Goal: Task Accomplishment & Management: Use online tool/utility

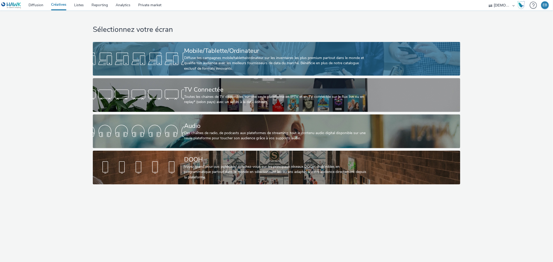
click at [180, 42] on link "Mobile/Tablette/Ordinateur Diffuse tes campagnes mobile/tablette/ordinateur sur…" at bounding box center [276, 59] width 367 height 34
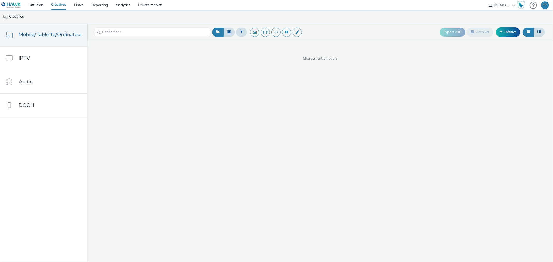
click at [514, 26] on div "Export d'ID Archiver Créative" at bounding box center [492, 32] width 106 height 13
click at [512, 27] on link "Créative" at bounding box center [508, 31] width 24 height 9
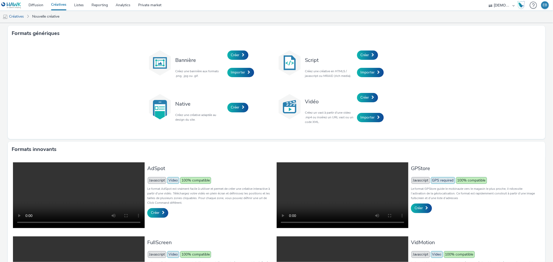
click at [363, 49] on div "Créer" at bounding box center [381, 55] width 49 height 18
click at [360, 59] on link "Créer" at bounding box center [367, 55] width 21 height 9
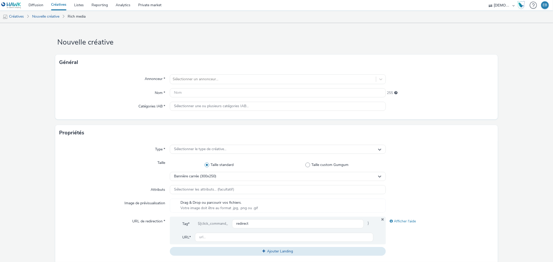
click at [215, 73] on div "Annonceur * Sélectionner un annonceur... Nom * 255 Catégories IAB * Sélectionne…" at bounding box center [276, 94] width 442 height 49
click at [215, 77] on div at bounding box center [273, 79] width 200 height 6
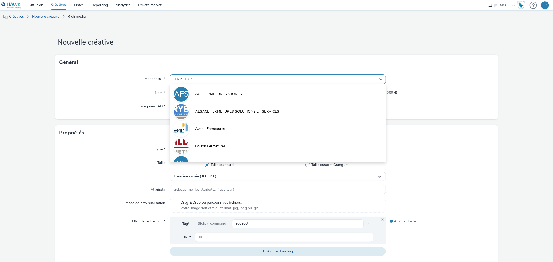
type input "FERMETUR"
click at [213, 79] on div at bounding box center [273, 79] width 200 height 6
type input "STORE"
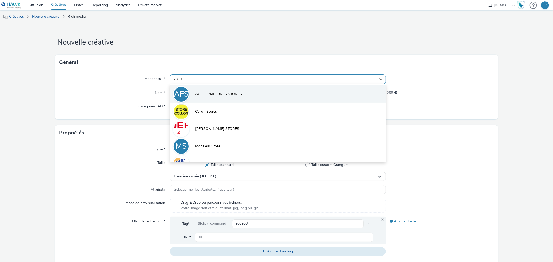
click at [302, 89] on li "AFS ACT FERMETURES STORES" at bounding box center [278, 93] width 216 height 17
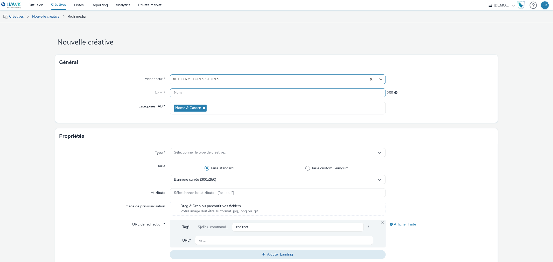
click at [239, 91] on input "text" at bounding box center [278, 92] width 216 height 9
type input "320x480_Stores"
click at [227, 153] on div "Sélectionner le type de créative..." at bounding box center [278, 152] width 216 height 9
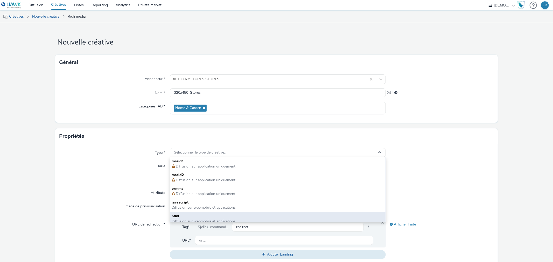
click at [202, 215] on span "html" at bounding box center [278, 216] width 212 height 5
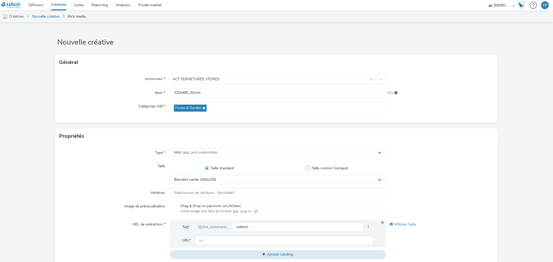
click at [234, 188] on div "Type * html (app_and_webmobile) Taille Taille standard Taille custom Gumgum Ban…" at bounding box center [276, 206] width 442 height 124
click at [234, 182] on div "Bannière carrée (300x250)" at bounding box center [278, 179] width 216 height 9
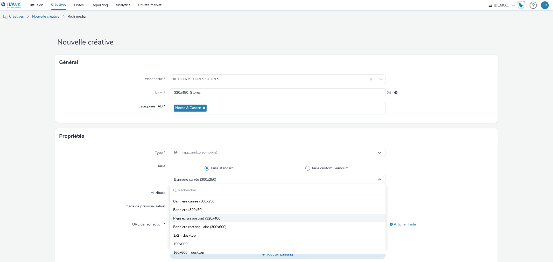
click at [197, 220] on span "Plein écran portrait (320x480)" at bounding box center [197, 218] width 48 height 5
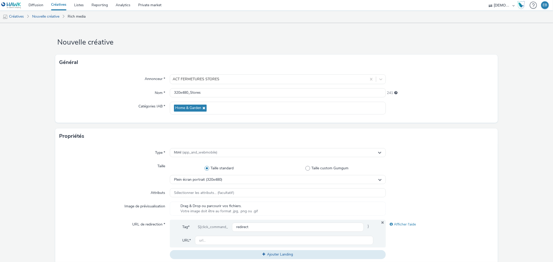
click at [107, 165] on div "Taille" at bounding box center [114, 173] width 110 height 23
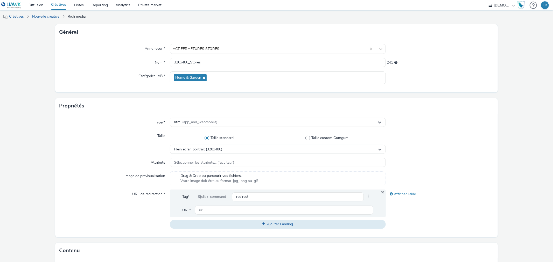
scroll to position [58, 0]
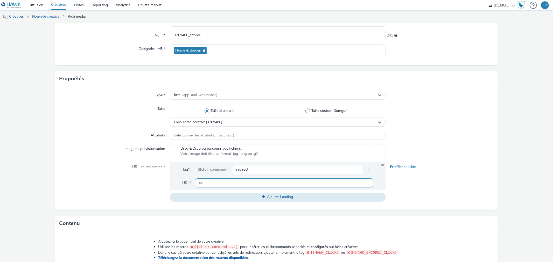
click at [278, 187] on input "text" at bounding box center [284, 182] width 178 height 9
paste input "https://stores-fermetures.fr/contact/?utm_source=ERV&utm_campaign=473854800&utm…"
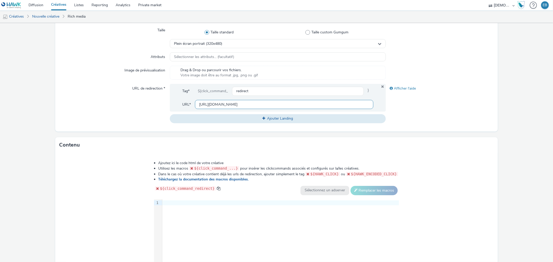
scroll to position [185, 0]
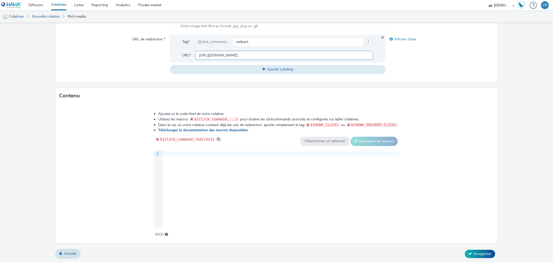
type input "https://stores-fermetures.fr/contact/?utm_source=ERV&utm_campaign=473854800&utm…"
drag, startPoint x: 57, startPoint y: 4, endPoint x: 69, endPoint y: 7, distance: 12.5
click at [69, 7] on link "Créatives" at bounding box center [58, 5] width 23 height 10
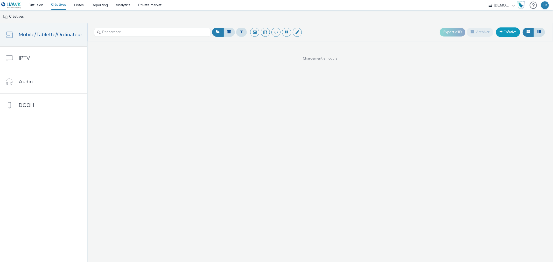
click at [510, 28] on link "Créative" at bounding box center [508, 31] width 24 height 9
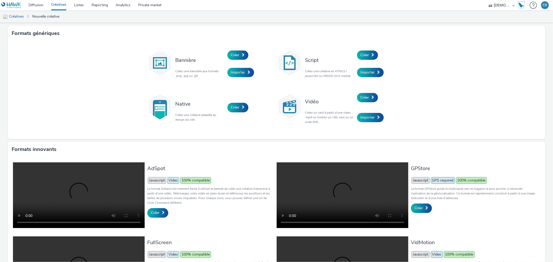
click at [376, 62] on div "Créer" at bounding box center [381, 55] width 49 height 18
click at [347, 51] on div "Script Créez une créative en HTML5 / javascript ou MRAID (rich media)." at bounding box center [329, 63] width 54 height 35
click at [374, 59] on div "Créer" at bounding box center [381, 55] width 49 height 18
click at [369, 56] on link "Créer" at bounding box center [367, 55] width 21 height 9
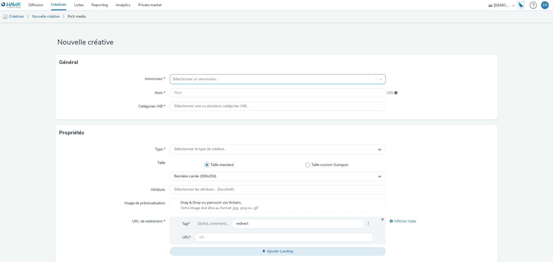
click at [185, 76] on div "Sélectionner un annonceur..." at bounding box center [272, 79] width 205 height 8
type input "stores"
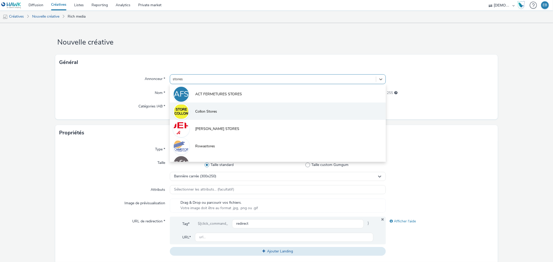
click at [213, 103] on li "Collon Stores" at bounding box center [278, 111] width 216 height 17
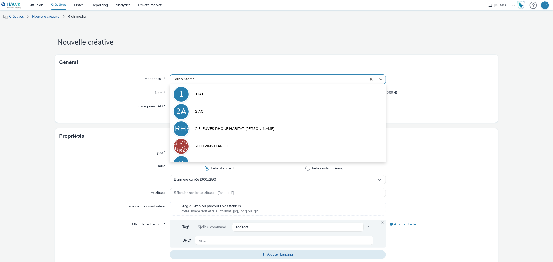
click at [209, 84] on div "option Collon Stores, selected. option 1741 focused, 1 of 10. 10 results availa…" at bounding box center [278, 79] width 216 height 10
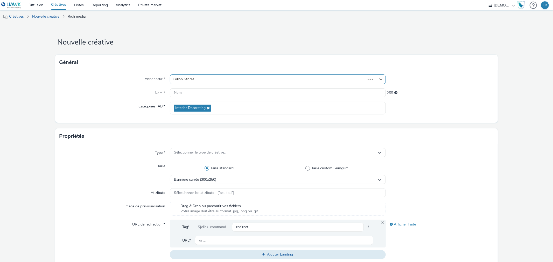
click at [213, 78] on div at bounding box center [268, 79] width 190 height 6
type input "stor"
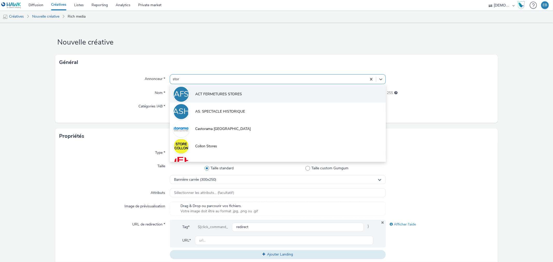
click at [213, 88] on li "AFS ACT FERMETURES STORES" at bounding box center [278, 93] width 216 height 17
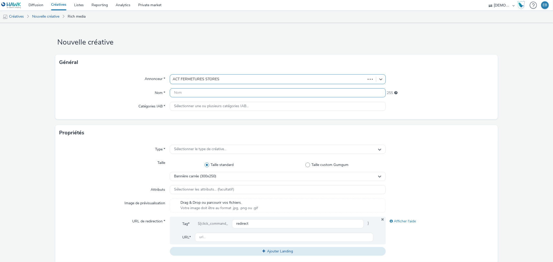
click at [208, 91] on input "text" at bounding box center [278, 92] width 216 height 9
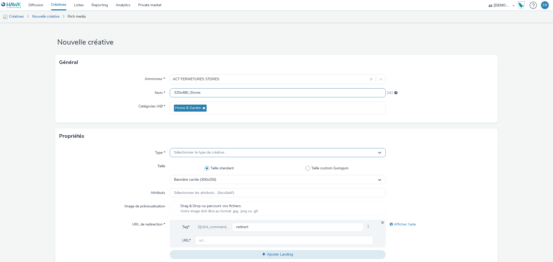
type input "320x480_Stores"
click at [206, 157] on div "Sélectionner le type de créative..." at bounding box center [278, 152] width 216 height 9
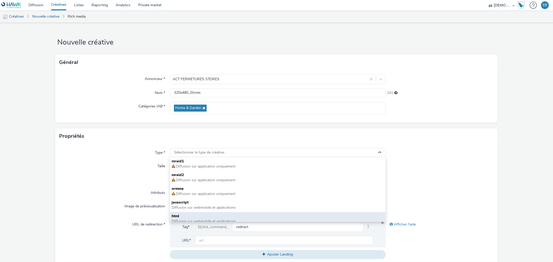
click at [175, 216] on span "html" at bounding box center [278, 216] width 212 height 5
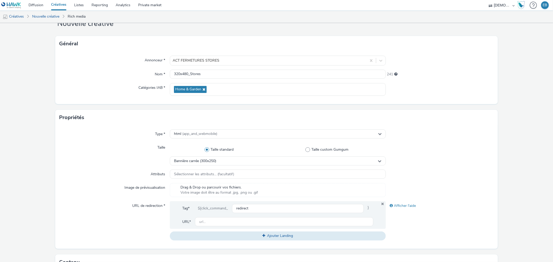
scroll to position [29, 0]
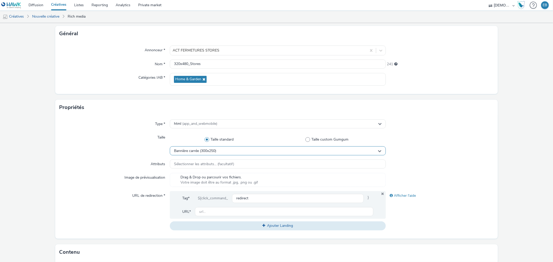
click at [220, 154] on div "Bannière carrée (300x250)" at bounding box center [278, 150] width 216 height 9
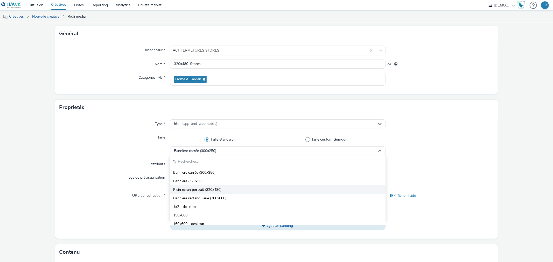
click at [220, 190] on span "Plein écran portrait (320x480)" at bounding box center [197, 189] width 48 height 5
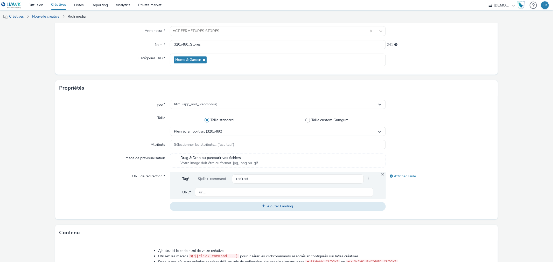
scroll to position [58, 0]
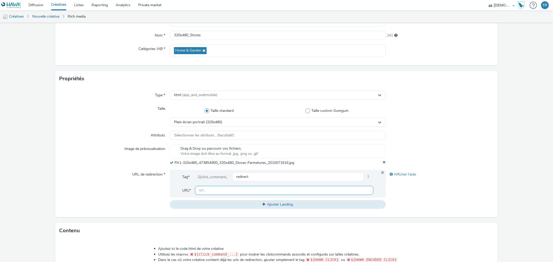
click at [202, 195] on input "text" at bounding box center [284, 190] width 178 height 9
paste input "https://stores-fermetures.fr/contact/?utm_source=ERV&utm_campaign=473854800&utm…"
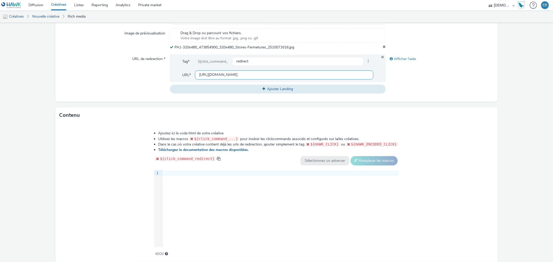
scroll to position [193, 0]
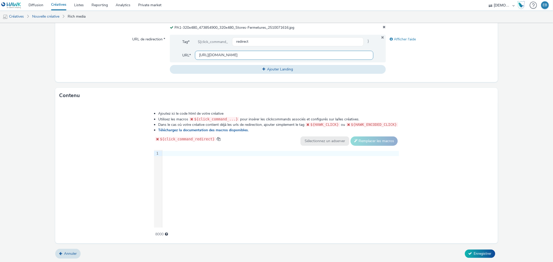
type input "https://stores-fermetures.fr/contact/?utm_source=ERV&utm_campaign=473854800&utm…"
click at [193, 167] on div "9 1 ›" at bounding box center [276, 189] width 245 height 78
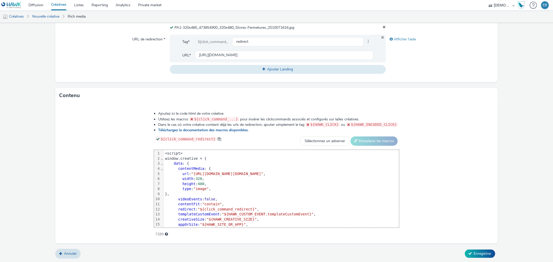
scroll to position [25, 0]
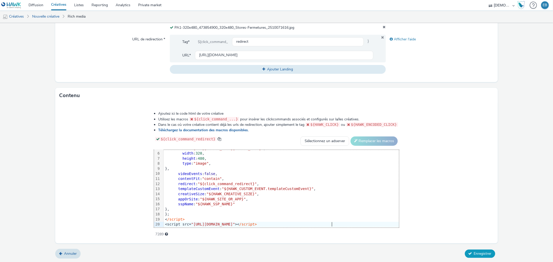
click at [472, 257] on button "Enregistrer" at bounding box center [480, 254] width 30 height 8
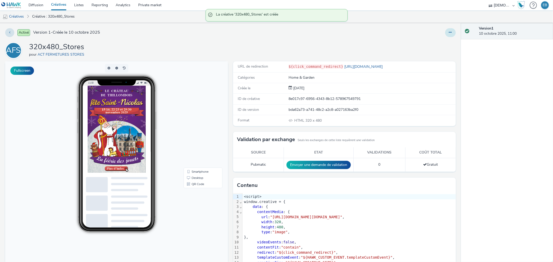
click at [445, 33] on button at bounding box center [450, 32] width 11 height 9
click at [431, 41] on link "Modifier" at bounding box center [436, 43] width 39 height 10
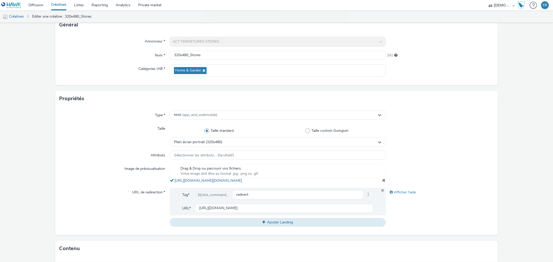
scroll to position [86, 0]
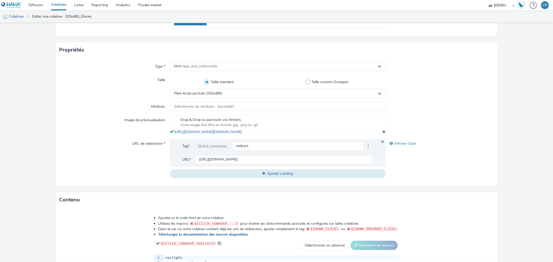
drag, startPoint x: 298, startPoint y: 139, endPoint x: 172, endPoint y: 130, distance: 126.8
click at [172, 130] on div "Drag & Drop ou parcourir vos fichiers. Votre image doit être au format .jpg, .p…" at bounding box center [278, 125] width 216 height 19
copy span "https://tabmo-cdn.s3.eu-west-1.amazonaws.com/hawk.tabmo.io/organizations/38dc92…"
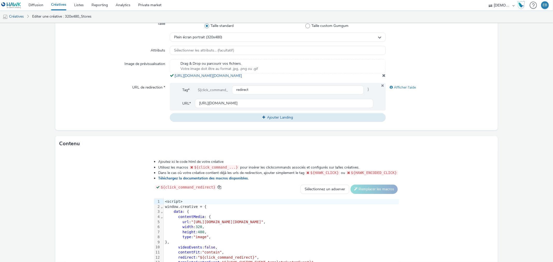
scroll to position [196, 0]
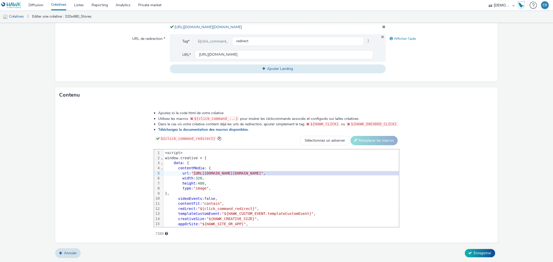
drag, startPoint x: 130, startPoint y: 173, endPoint x: 449, endPoint y: 172, distance: 318.7
click at [263, 172] on span ""[URL][DOMAIN_NAME][DOMAIN_NAME]"" at bounding box center [227, 173] width 72 height 4
paste div
drag, startPoint x: 471, startPoint y: 244, endPoint x: 478, endPoint y: 250, distance: 9.0
click at [478, 250] on form "Editer une créative Général Annonceur * ACT FERMETURES STORES Nom * 320x480_Sto…" at bounding box center [276, 47] width 553 height 430
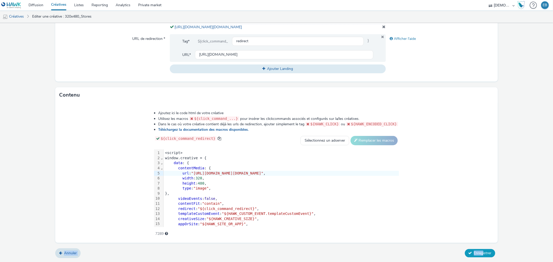
click at [478, 250] on button "Enregistrer" at bounding box center [480, 253] width 30 height 8
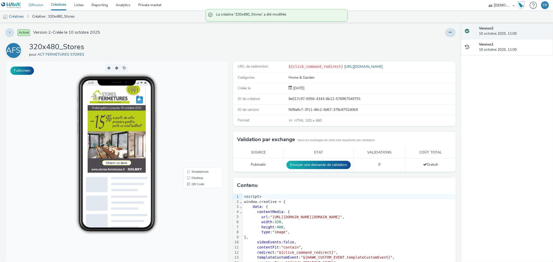
click at [34, 4] on link "Diffusion" at bounding box center [36, 5] width 23 height 10
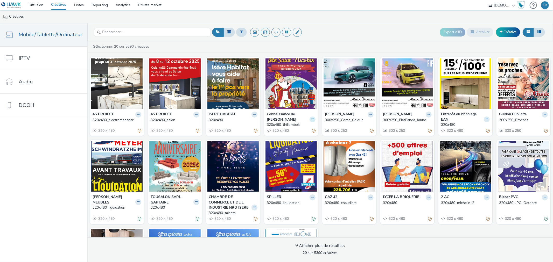
drag, startPoint x: 314, startPoint y: 118, endPoint x: 310, endPoint y: 118, distance: 3.9
click at [314, 118] on div "Connaissance de [PERSON_NAME] 320x480_thillombois 320 x 480" at bounding box center [291, 122] width 54 height 27
click at [311, 118] on icon at bounding box center [312, 119] width 2 height 3
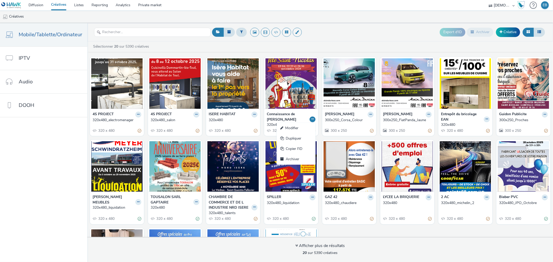
click at [301, 126] on link "Modifier" at bounding box center [295, 128] width 39 height 10
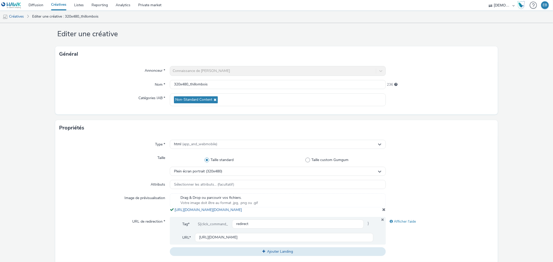
scroll to position [196, 0]
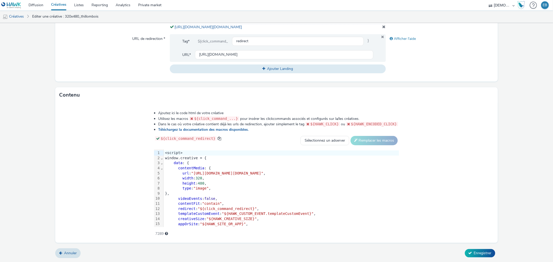
click at [231, 189] on div "type : "image" ," at bounding box center [280, 188] width 235 height 5
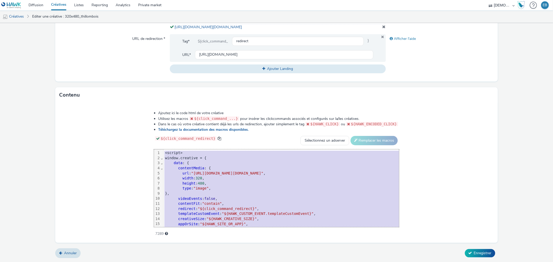
copy div "<script> window.creative = { data : { contentMedia : { url : "[URL][DOMAIN_NAME…"
